Goal: Task Accomplishment & Management: Manage account settings

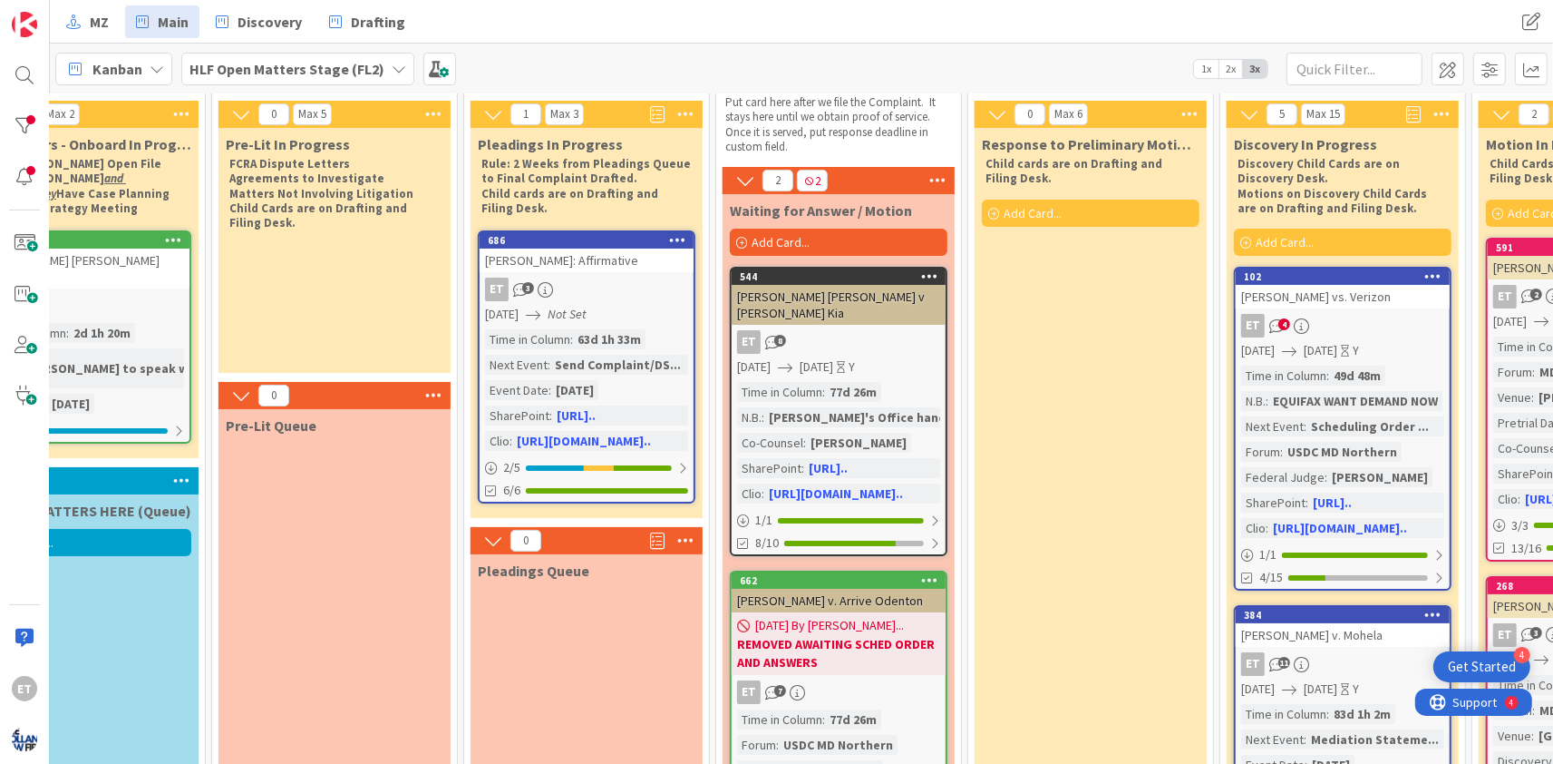
scroll to position [0, 335]
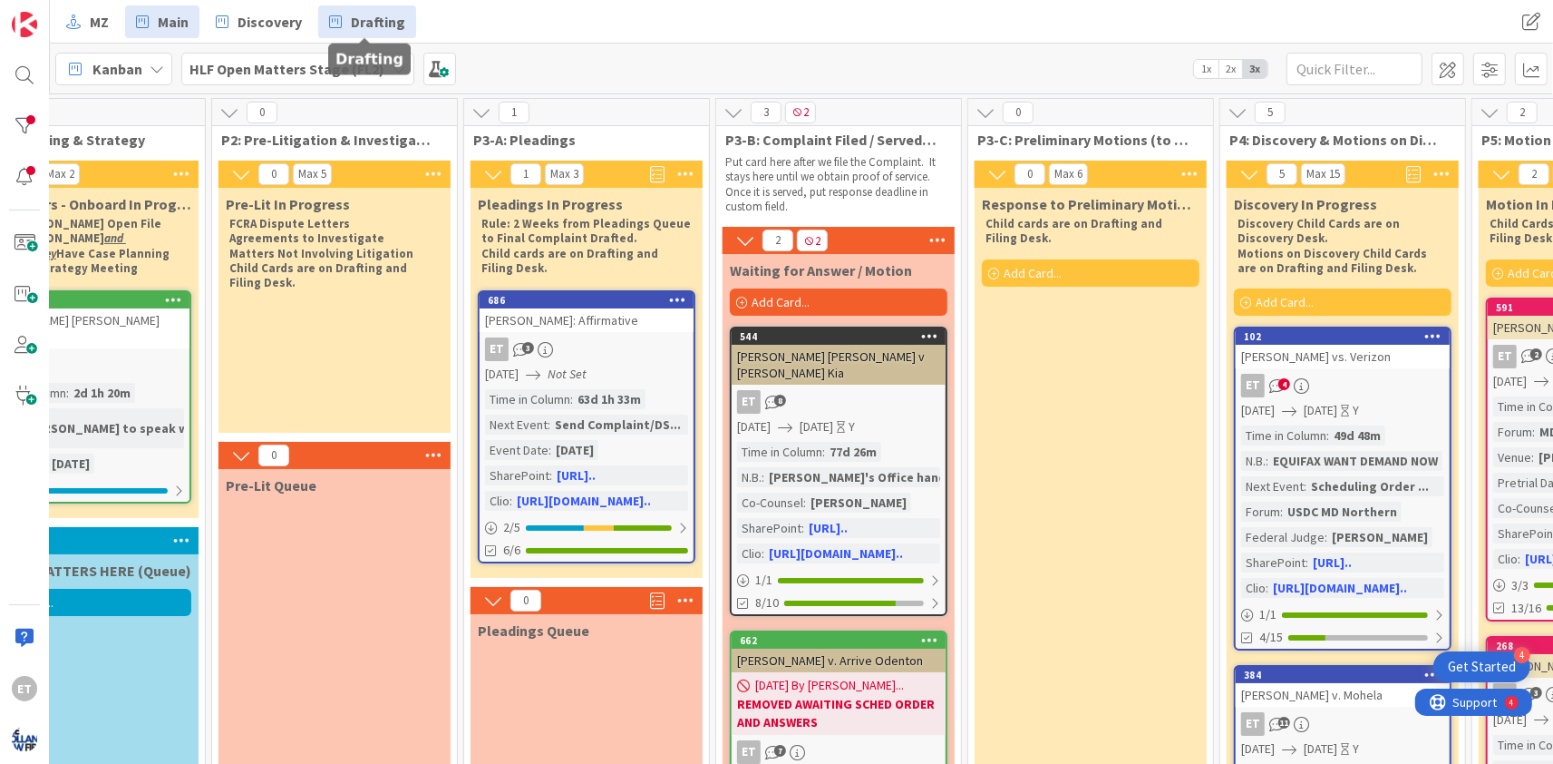
click at [367, 7] on link "Drafting" at bounding box center [367, 21] width 98 height 33
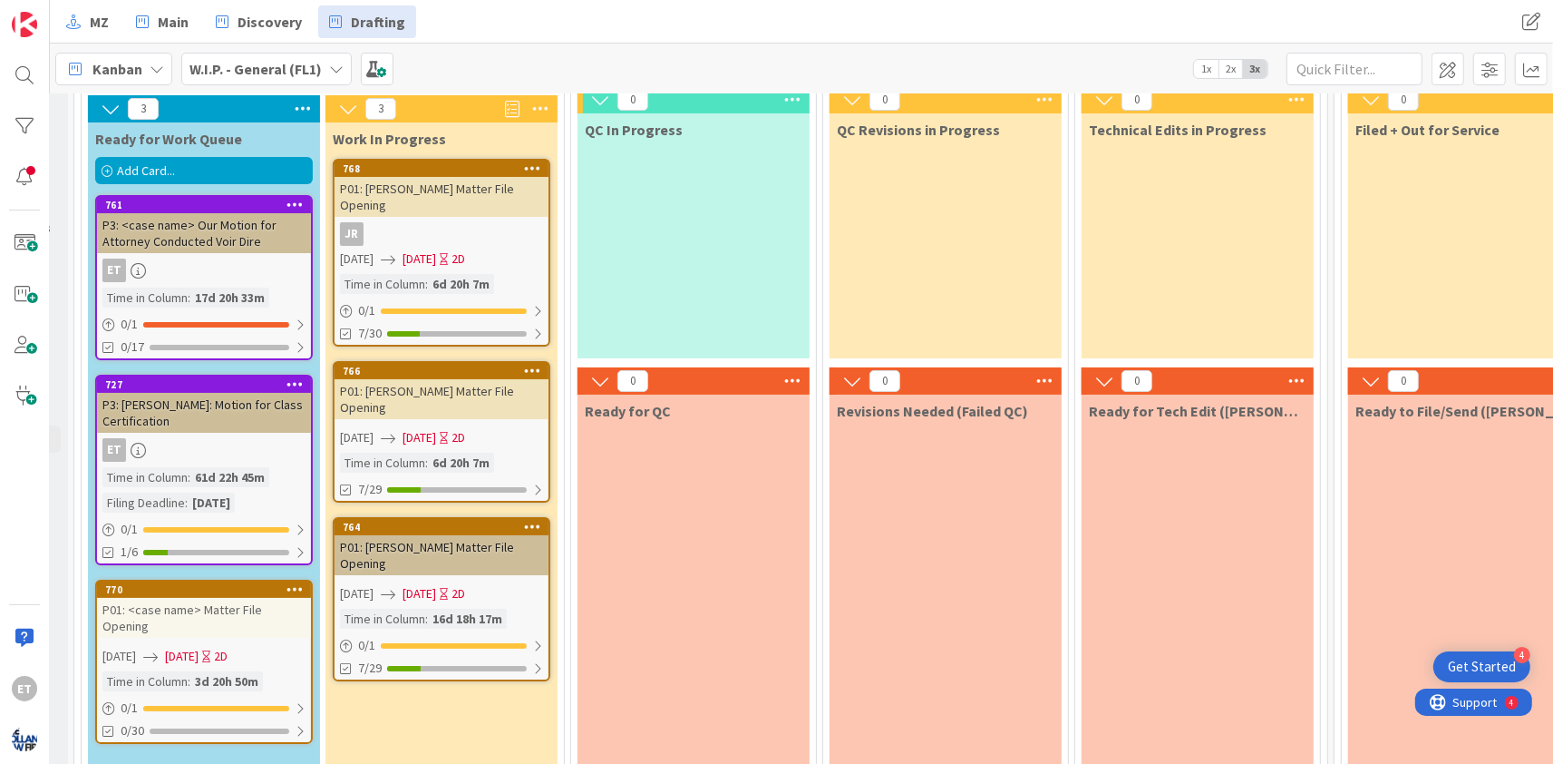
scroll to position [110, 188]
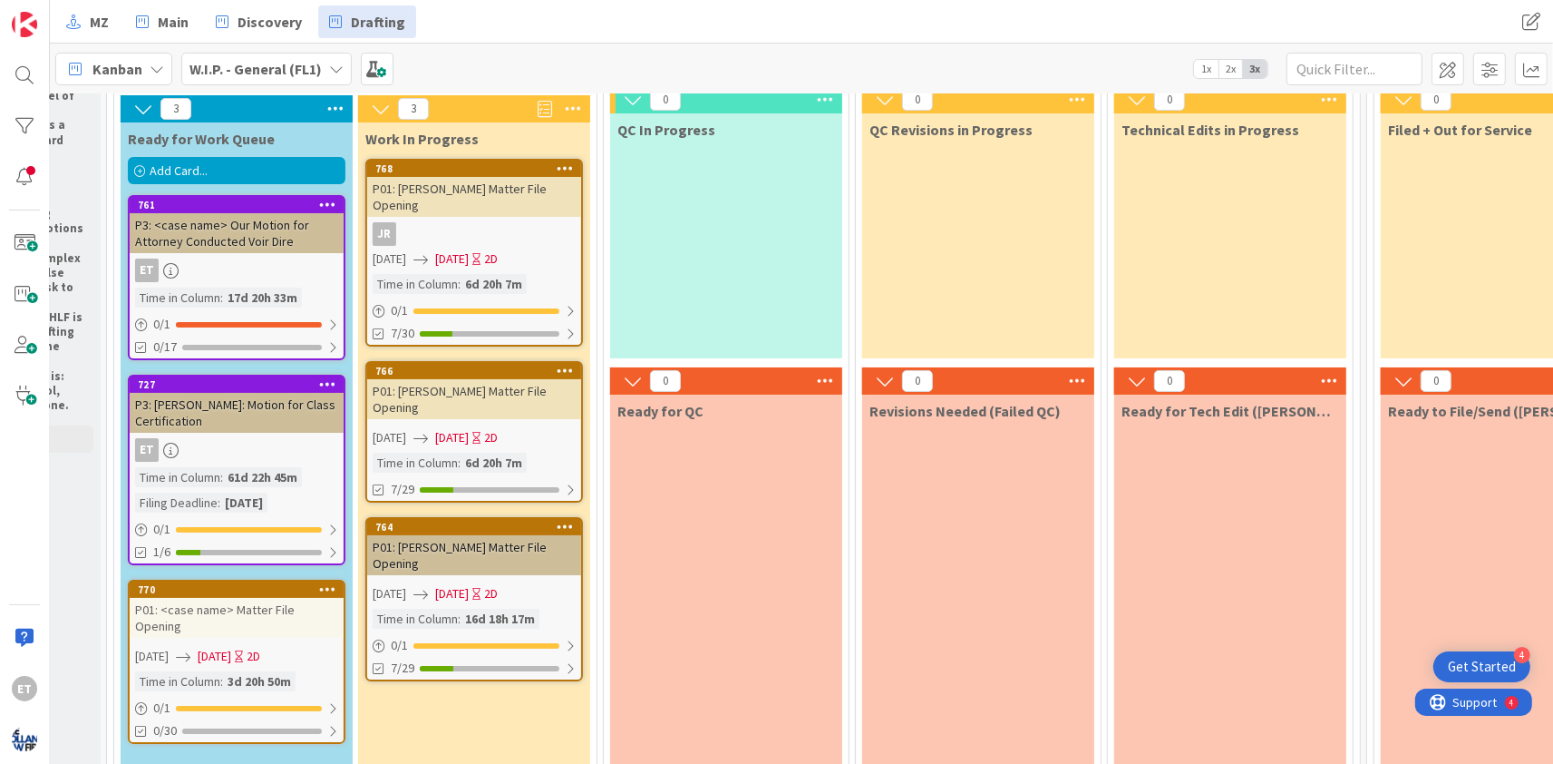
click at [542, 715] on div "0 PURPOSE AND APPLICATION OF DRAFTING AND FILING DESK PURPOSE: To make sure dra…" at bounding box center [801, 428] width 1503 height 670
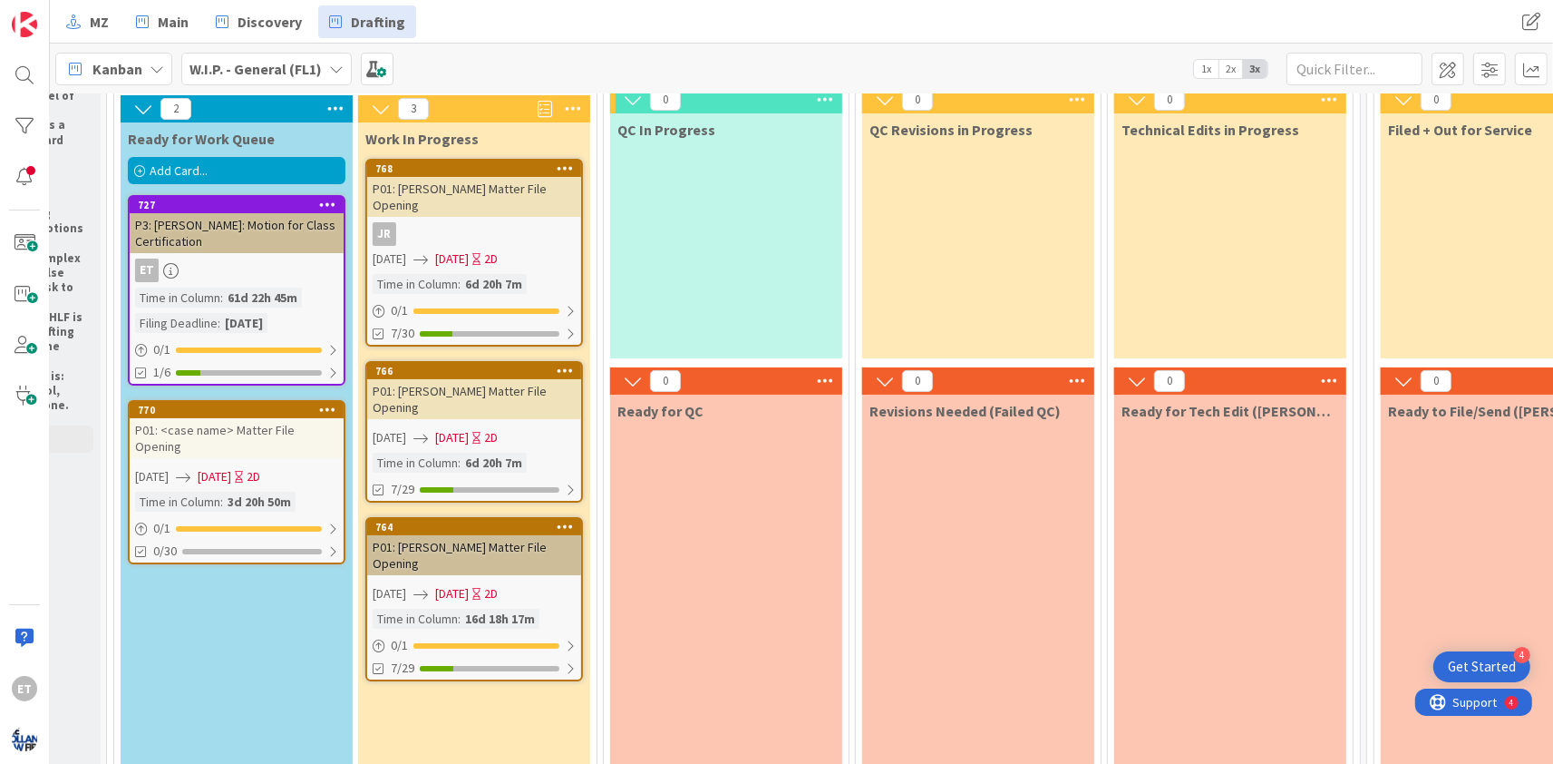
click at [223, 418] on div "P01: <case name> Matter File Opening" at bounding box center [237, 438] width 214 height 40
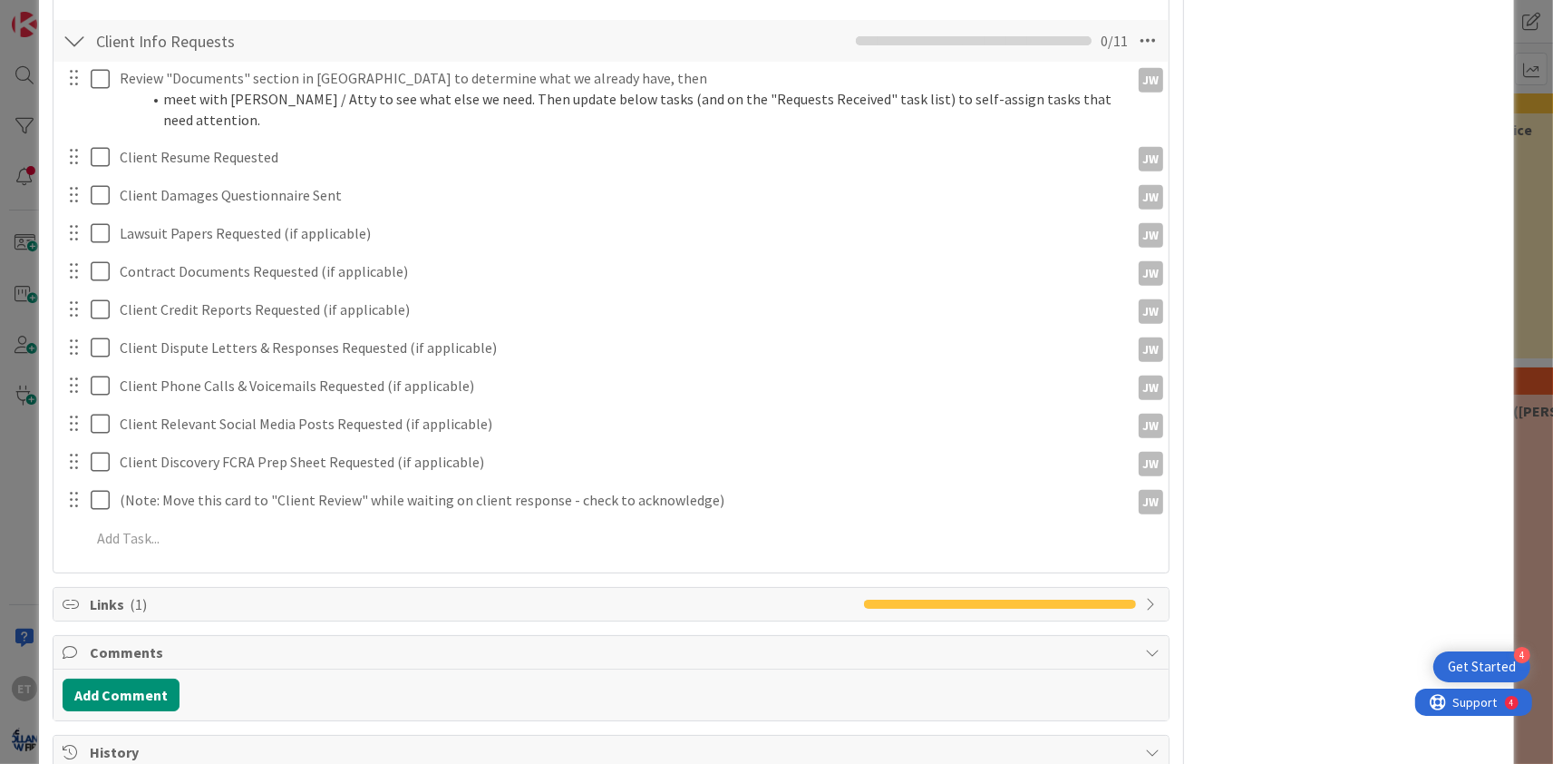
scroll to position [1572, 0]
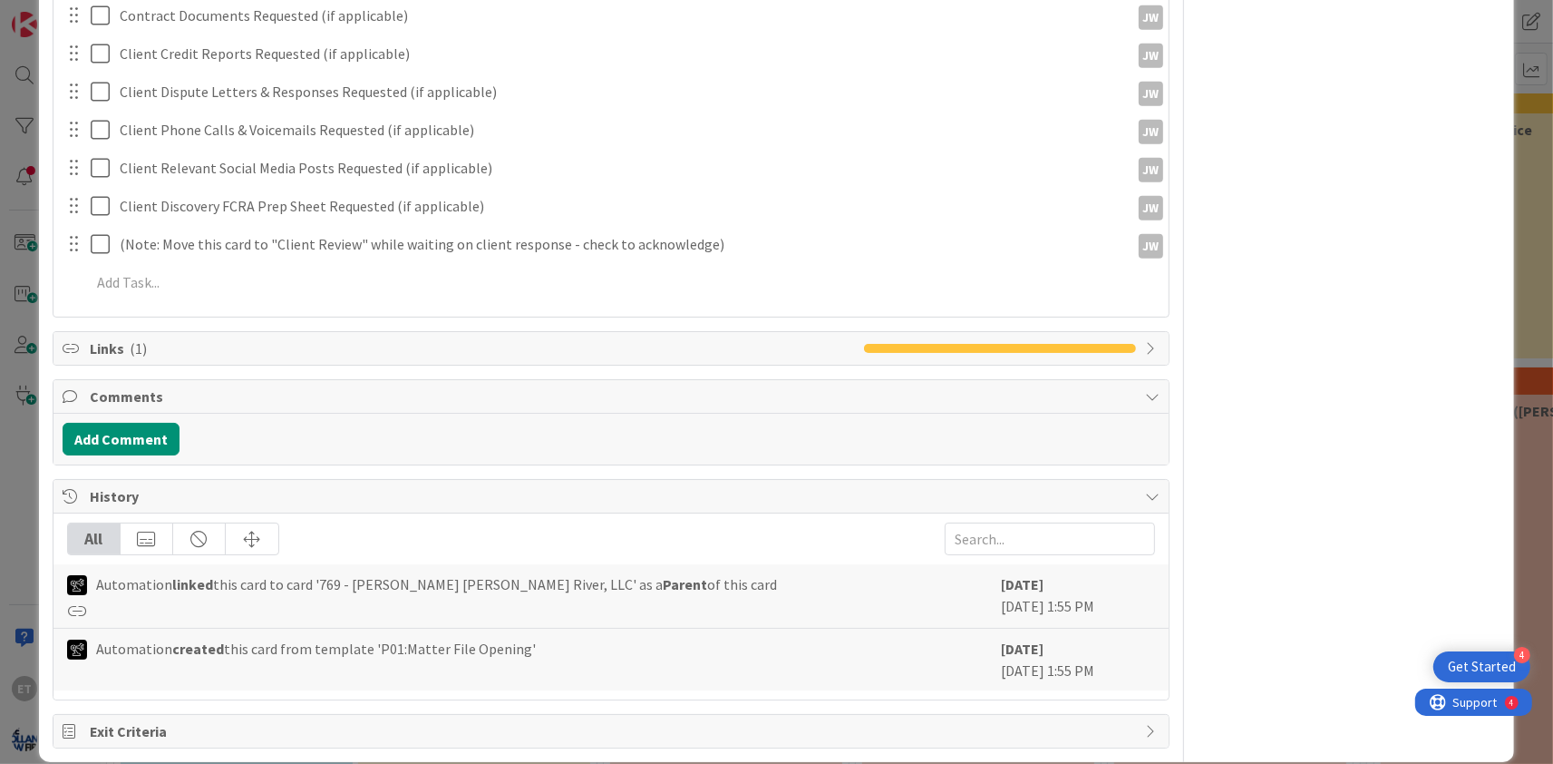
click at [200, 337] on span "Links ( 1 )" at bounding box center [472, 348] width 765 height 22
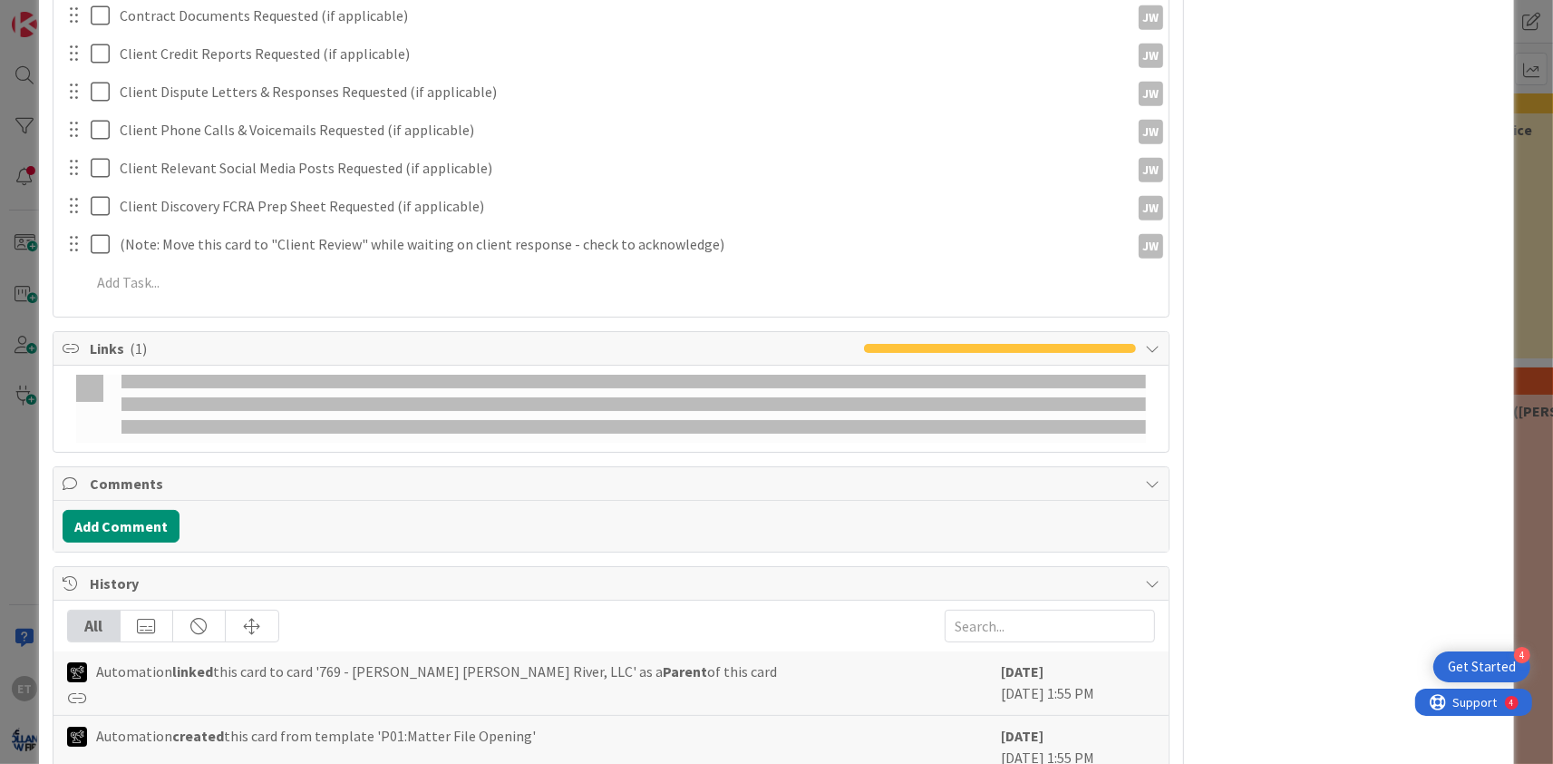
type textarea "x"
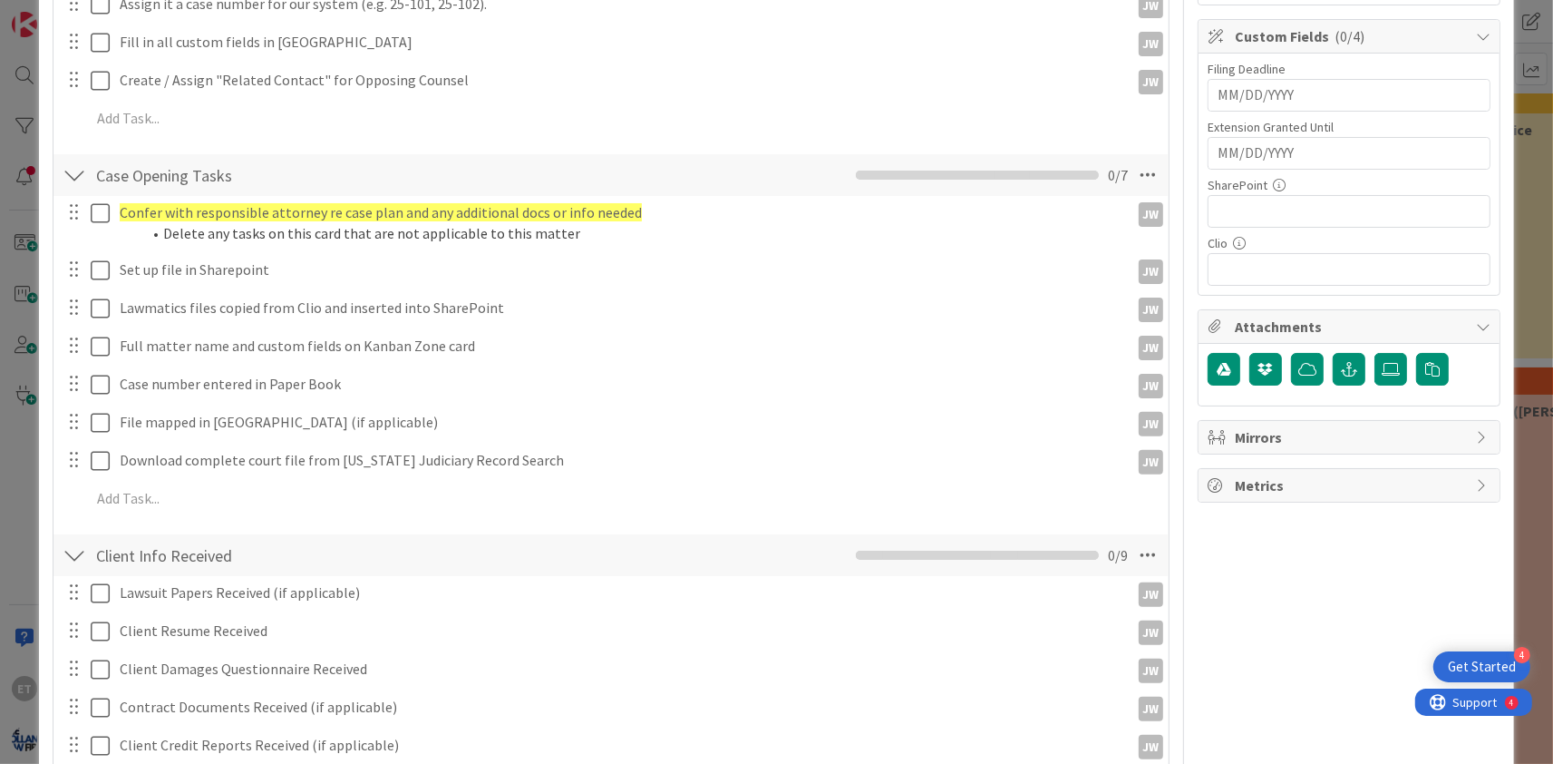
scroll to position [0, 0]
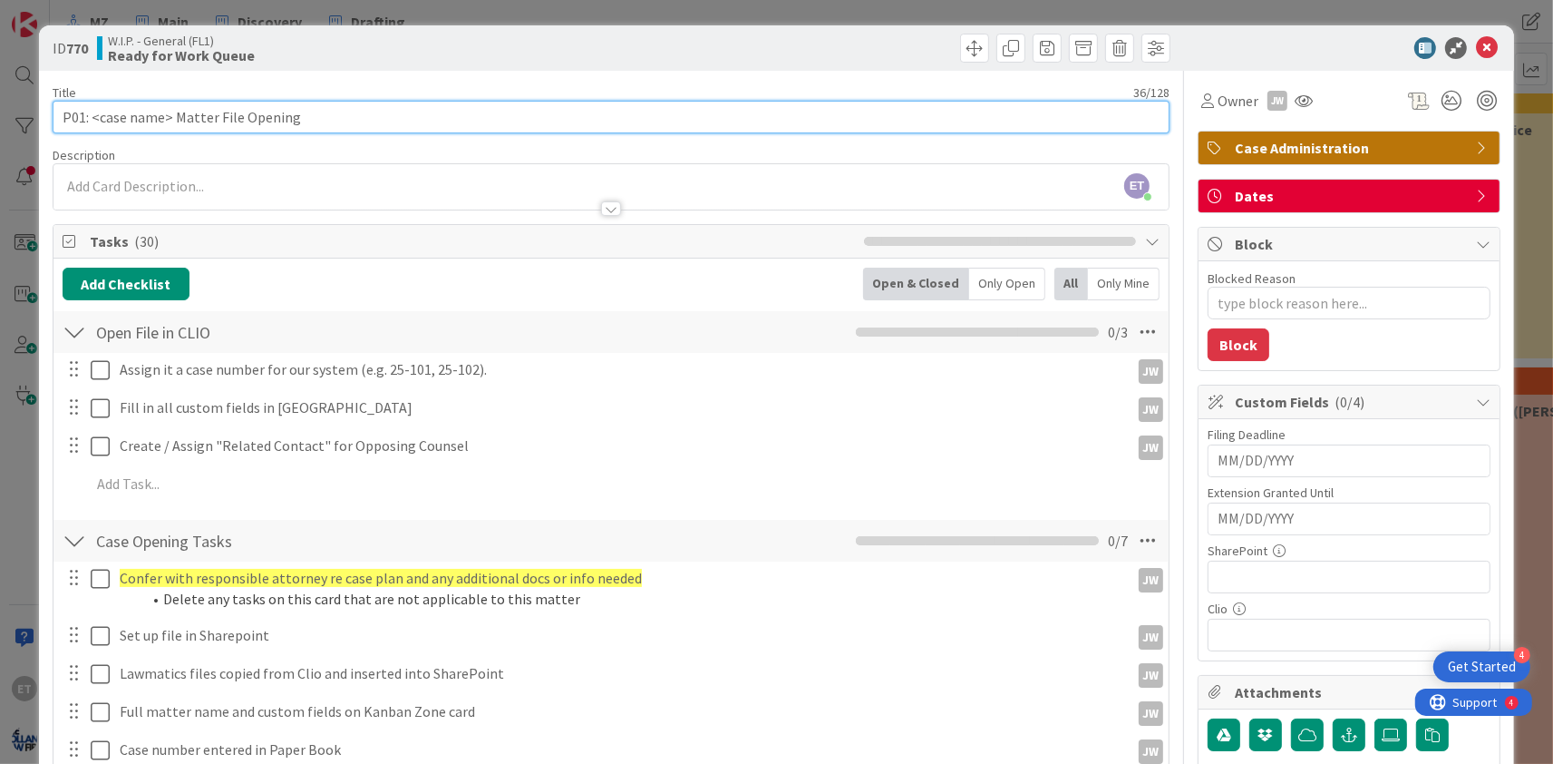
click at [168, 114] on input "P01: <case name> Matter File Opening" at bounding box center [611, 117] width 1117 height 33
drag, startPoint x: 173, startPoint y: 115, endPoint x: 94, endPoint y: 116, distance: 78.9
click at [94, 116] on input "P01: <case name> Matter File Opening" at bounding box center [611, 117] width 1117 height 33
type input "P01: [PERSON_NAME] v. HamiltonMatter File Opening"
type textarea "x"
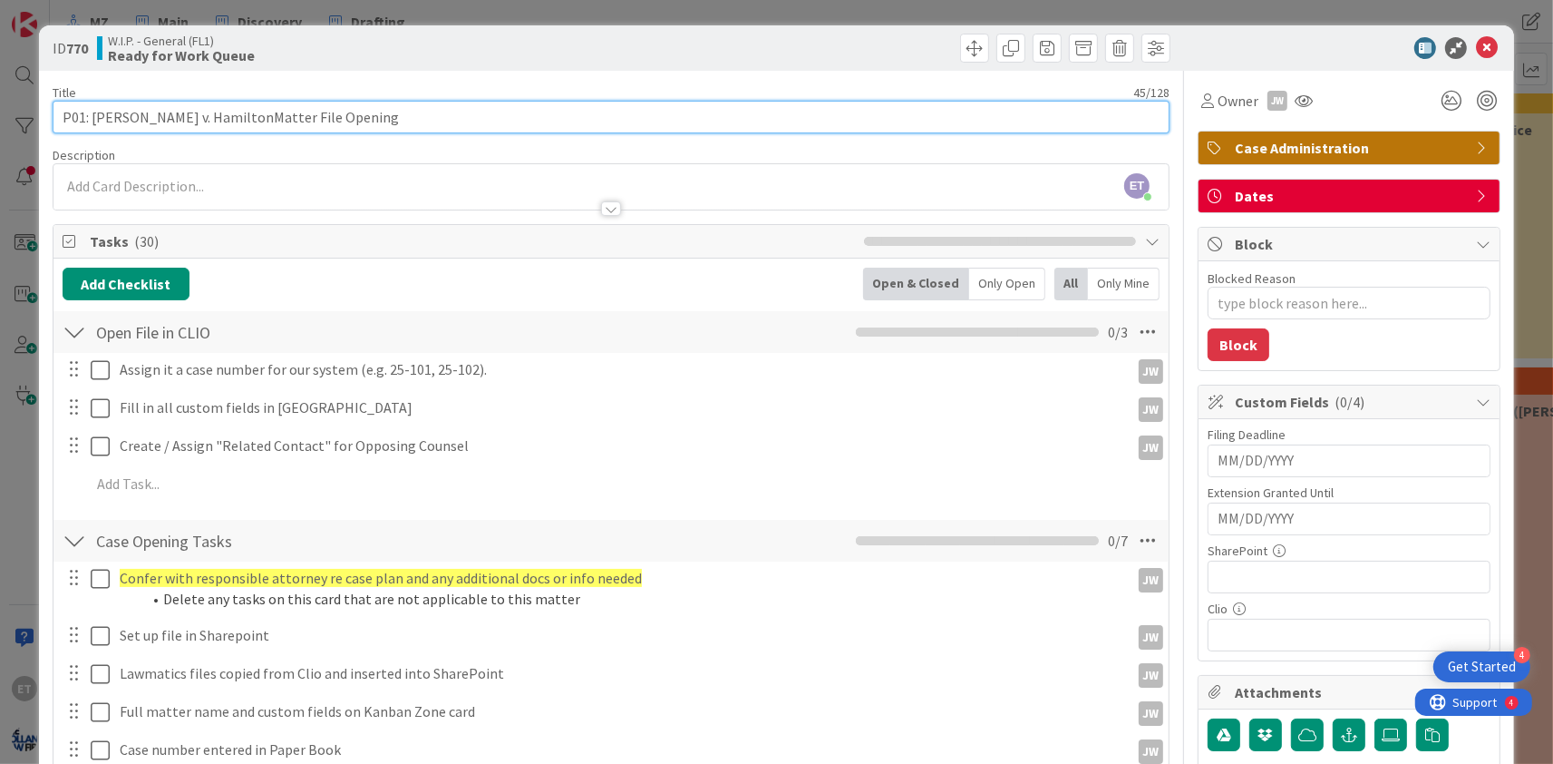
type input "P01: [PERSON_NAME] [PERSON_NAME] Matter File Opening"
type textarea "x"
type input "P01: [PERSON_NAME] [PERSON_NAME] River, LLC Matter File Opening"
type textarea "x"
type input "P01: [PERSON_NAME] [PERSON_NAME] River, LLC - Matter File Opening"
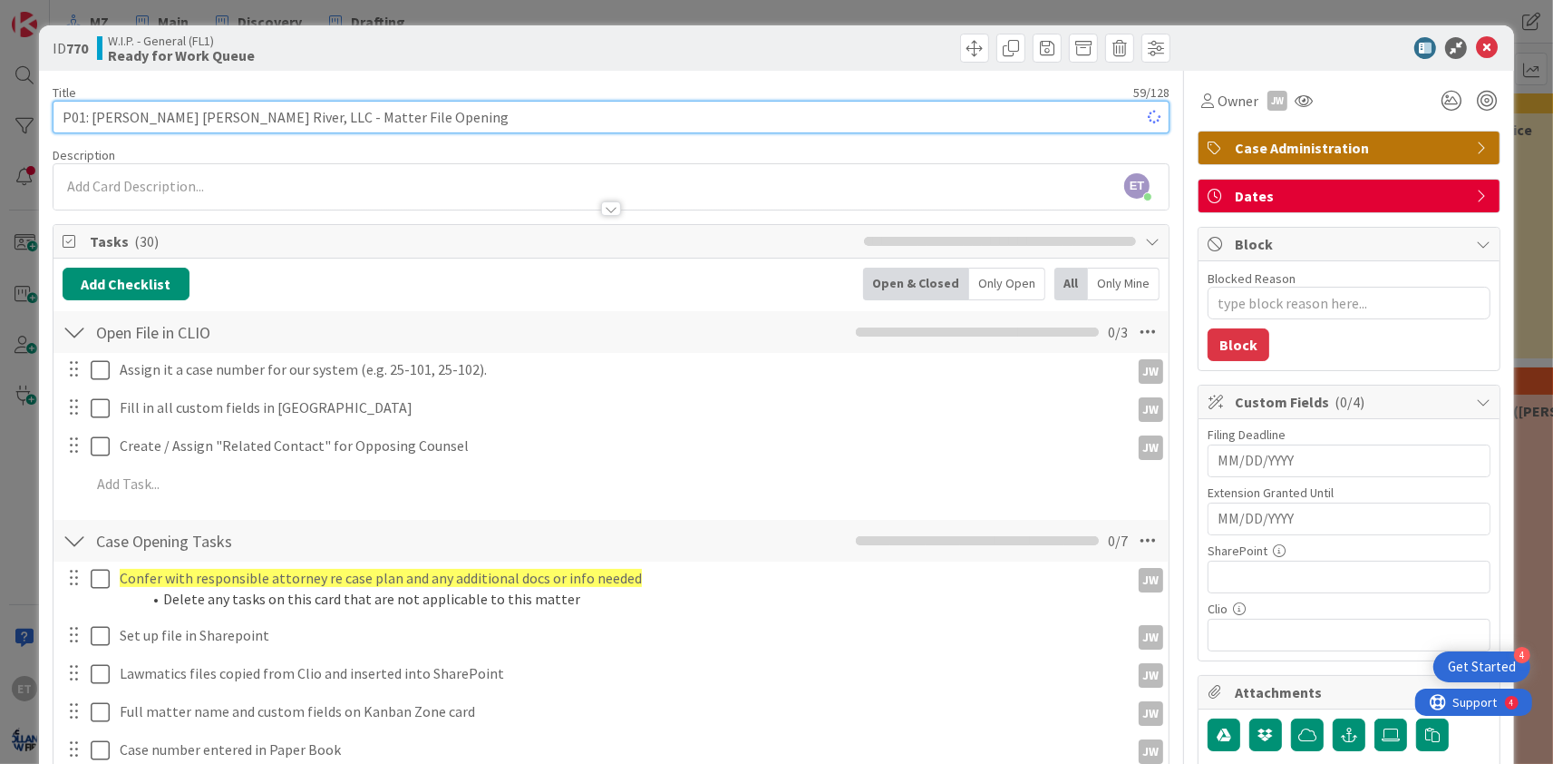
type textarea "x"
type input "P01: [PERSON_NAME] [PERSON_NAME] River, LLC - Matter File Opening"
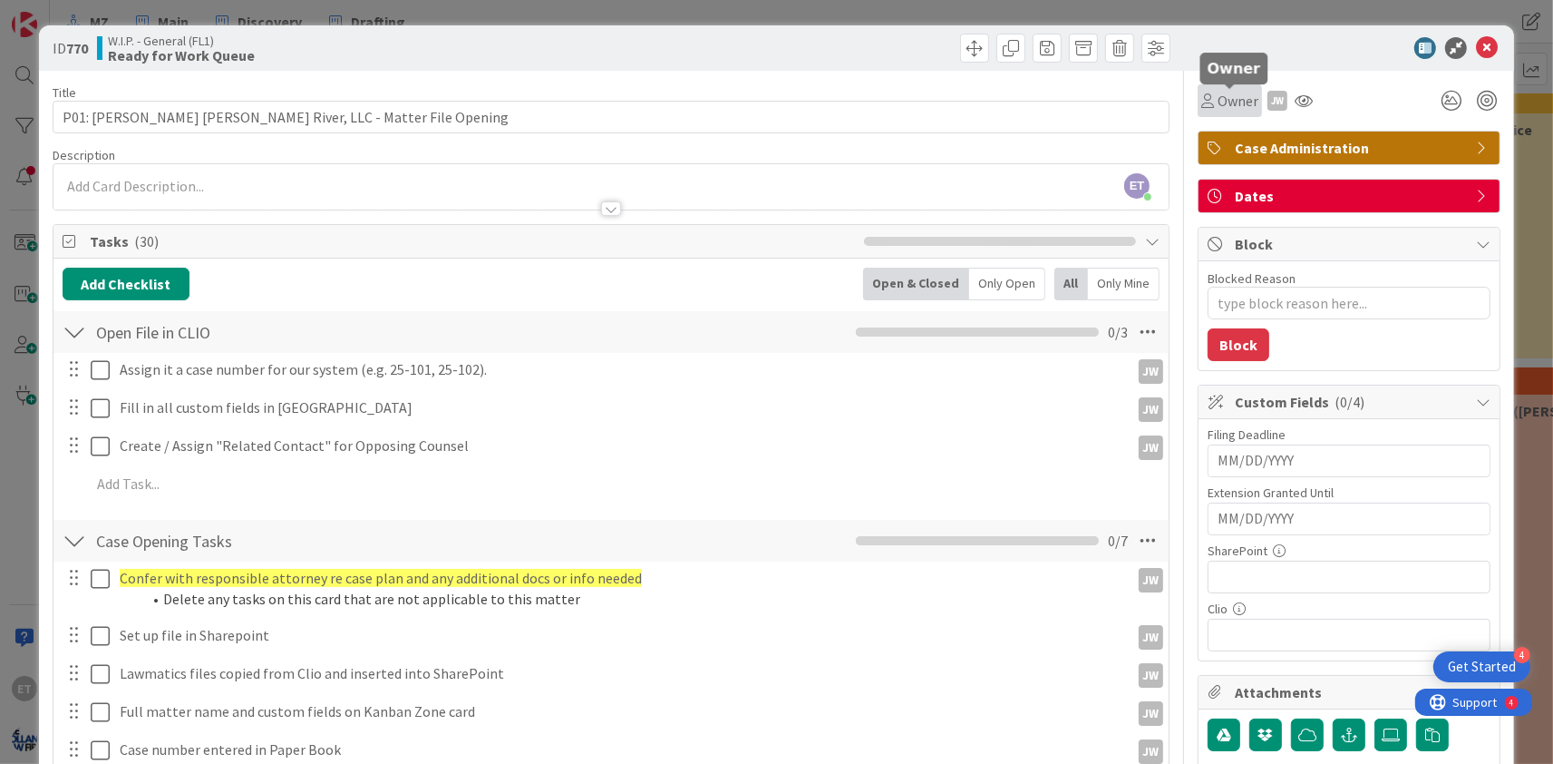
click at [1242, 102] on span "Owner" at bounding box center [1238, 101] width 41 height 22
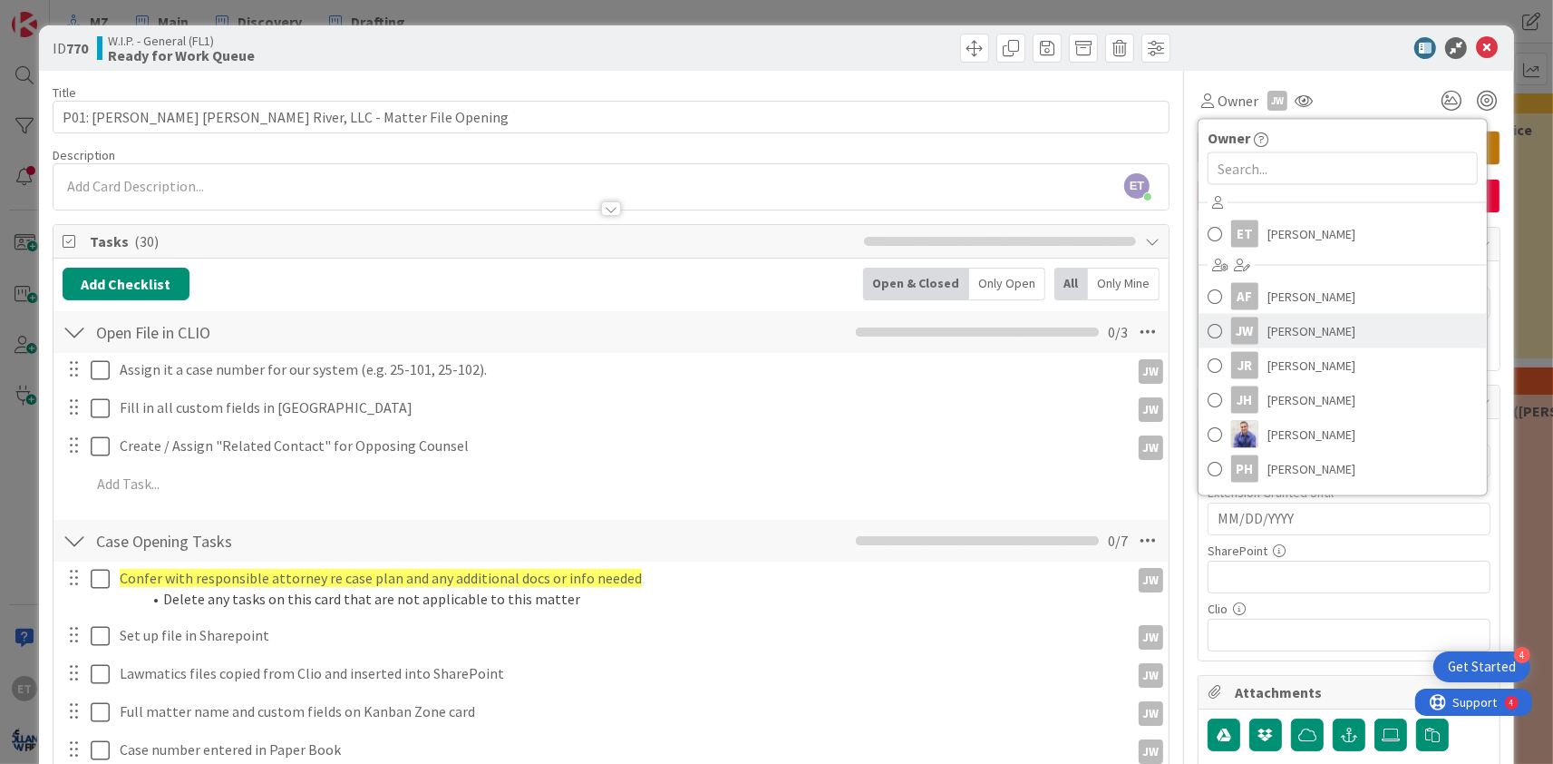
click at [1288, 330] on span "[PERSON_NAME]" at bounding box center [1312, 330] width 88 height 27
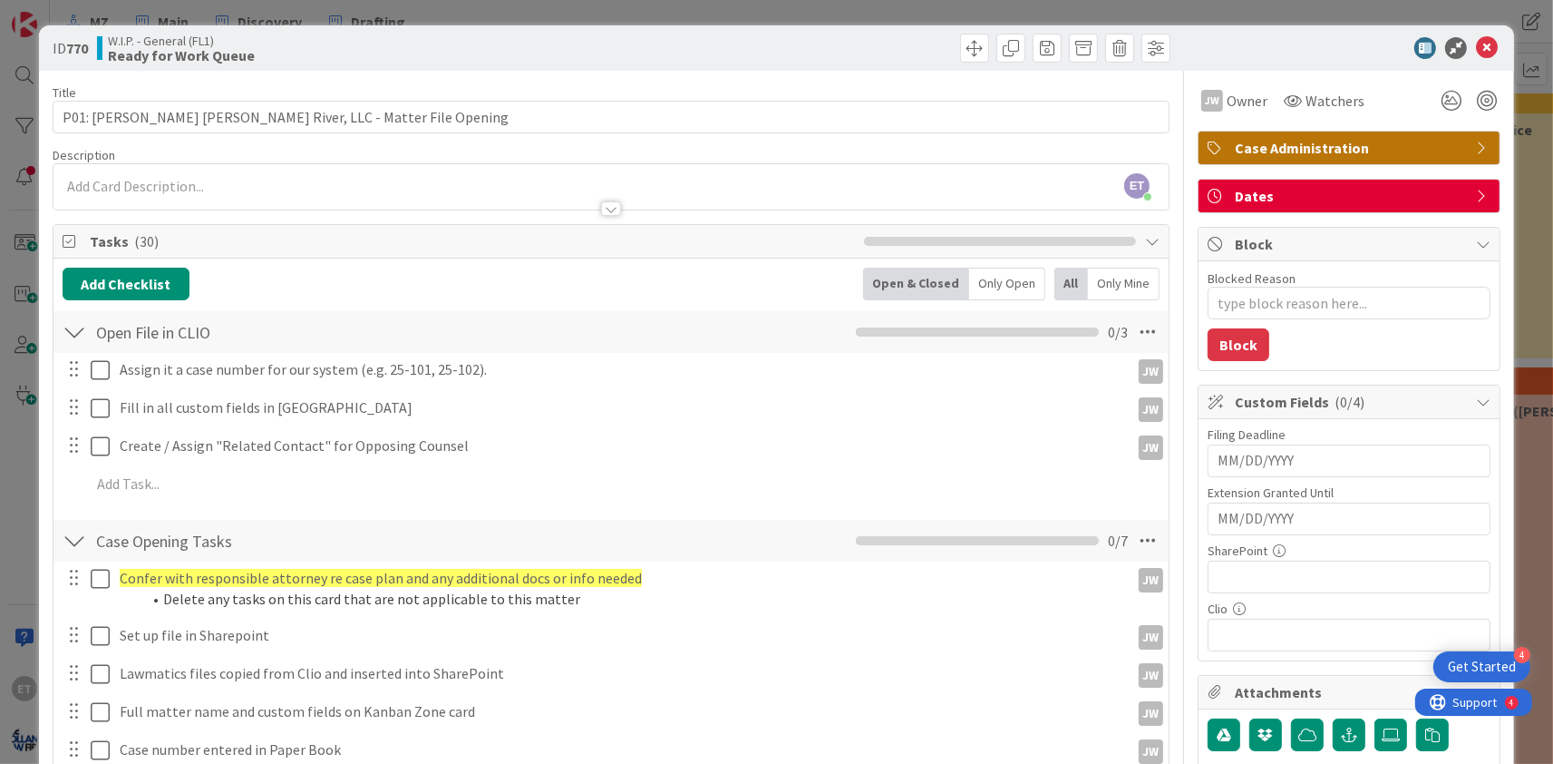
type textarea "x"
click at [1493, 47] on icon at bounding box center [1487, 48] width 22 height 22
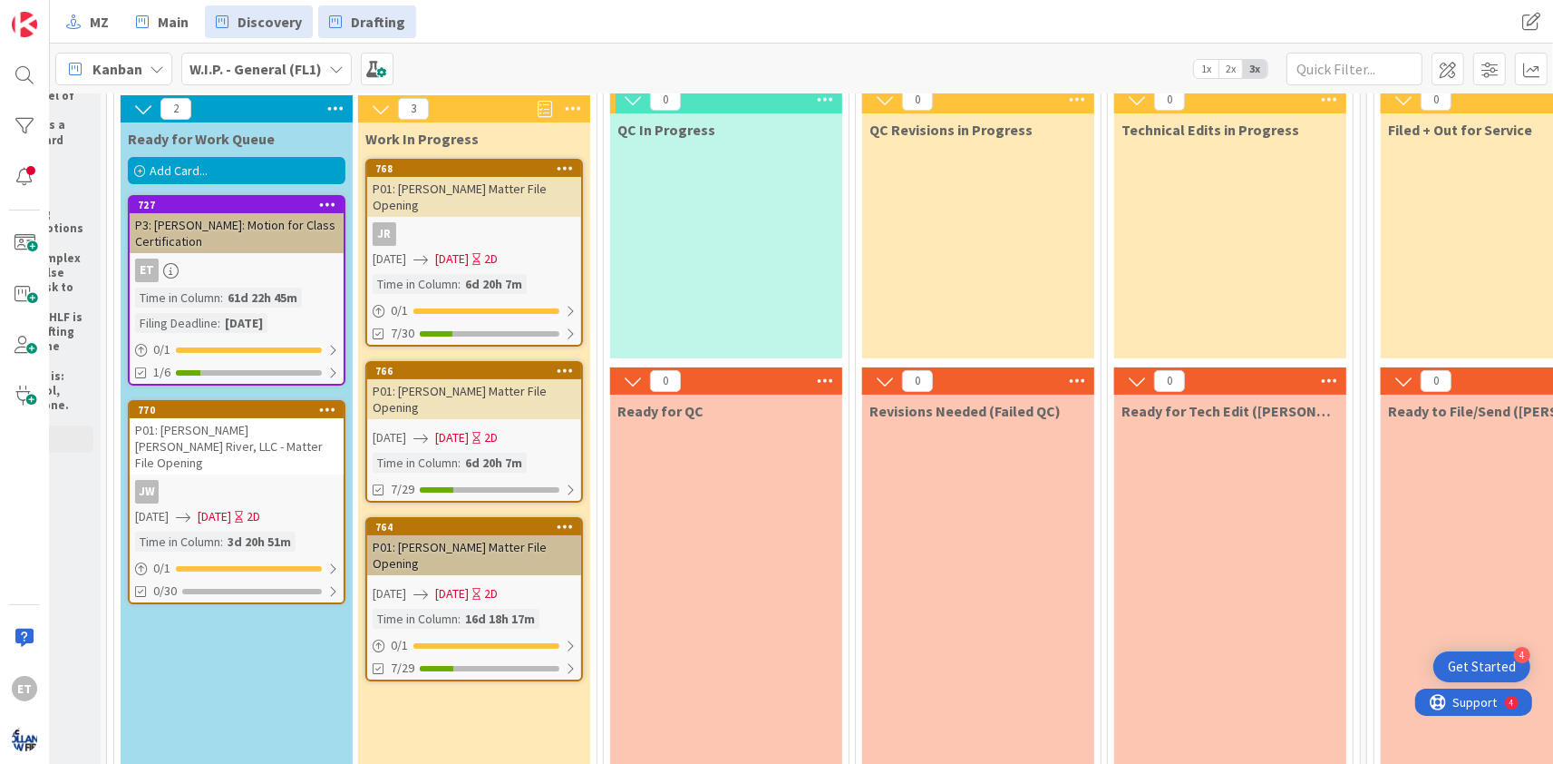
click at [254, 25] on span "Discovery" at bounding box center [270, 22] width 64 height 22
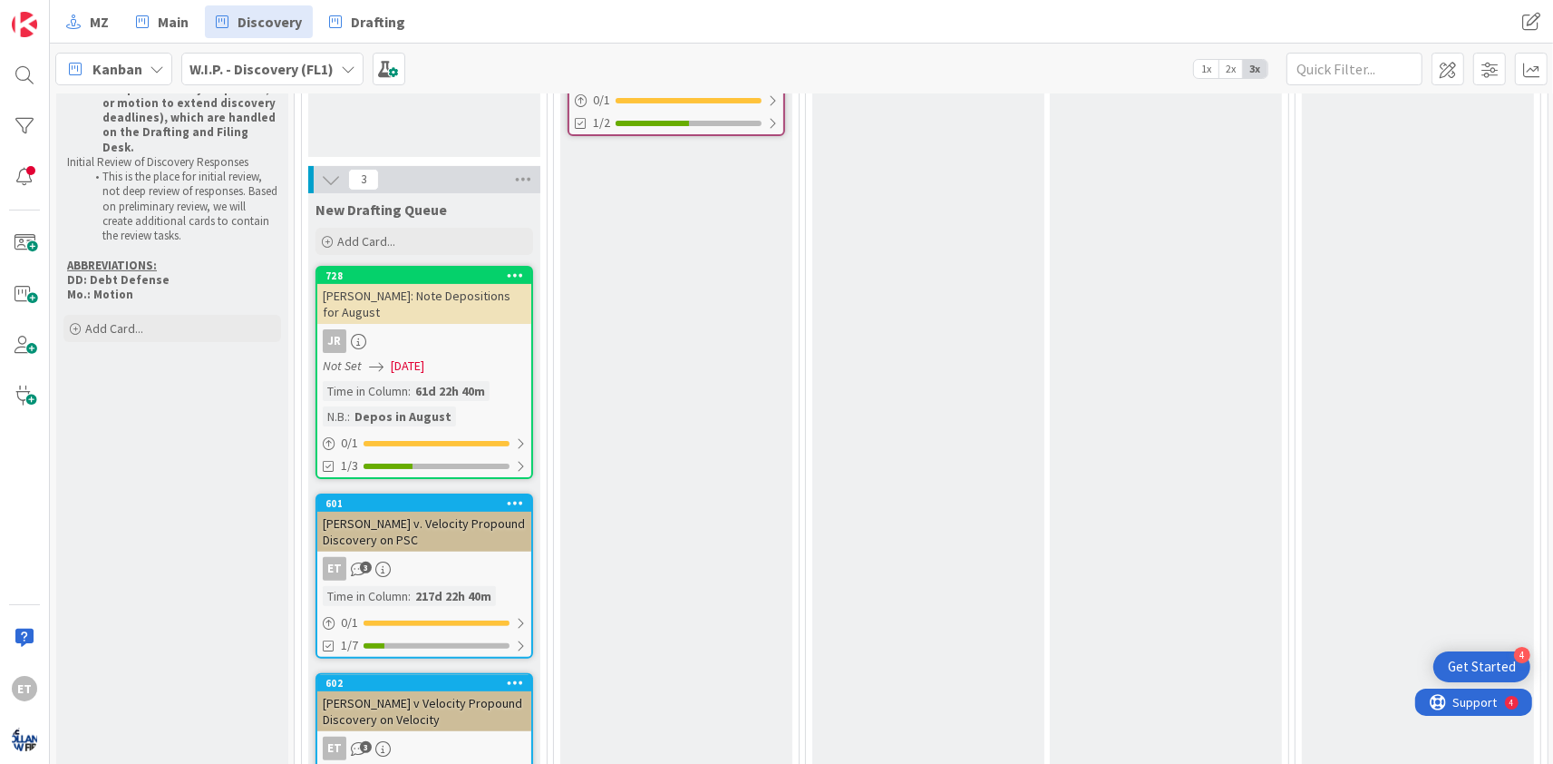
scroll to position [304, 0]
